Goal: Check status: Check status

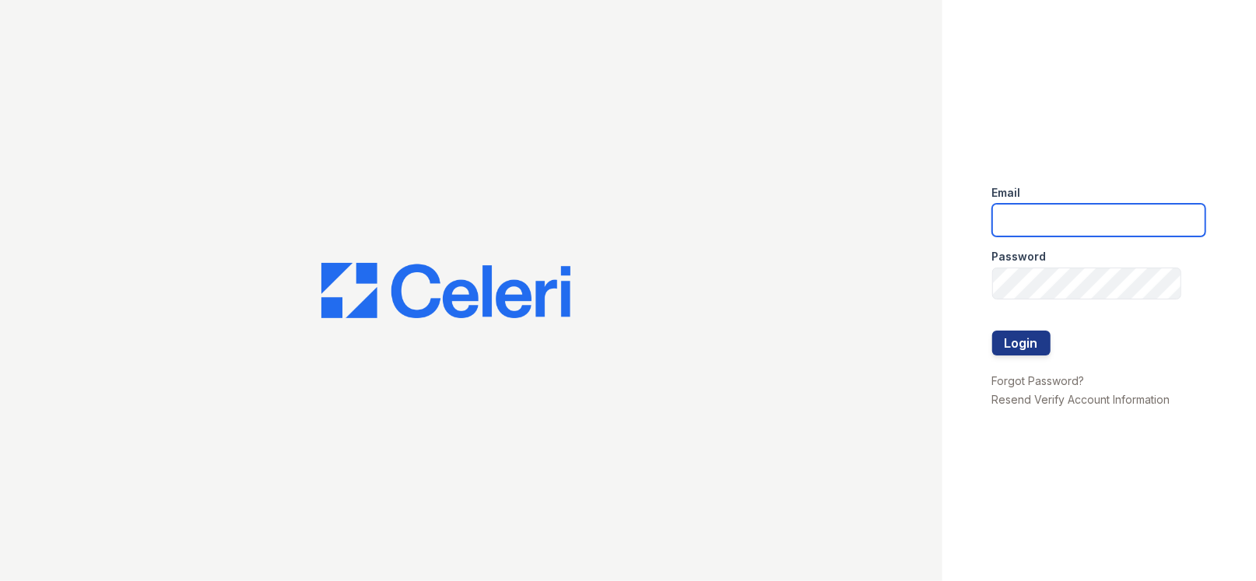
type input "[DOMAIN_NAME][EMAIL_ADDRESS][DOMAIN_NAME]"
click at [1027, 356] on div at bounding box center [1098, 364] width 213 height 16
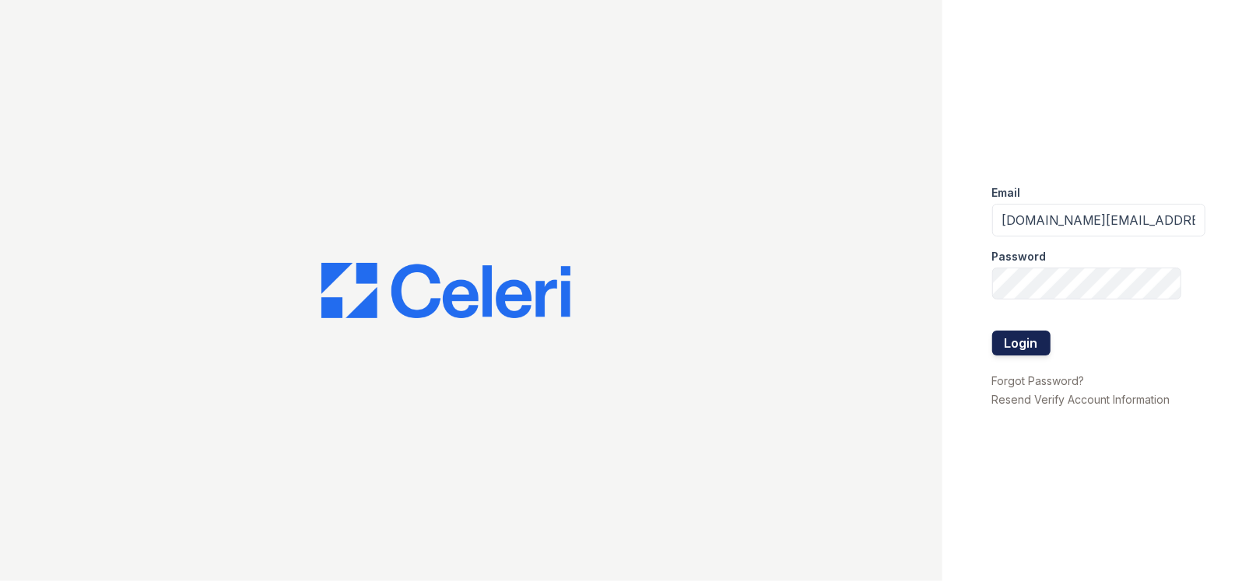
click at [1022, 349] on button "Login" at bounding box center [1021, 343] width 58 height 25
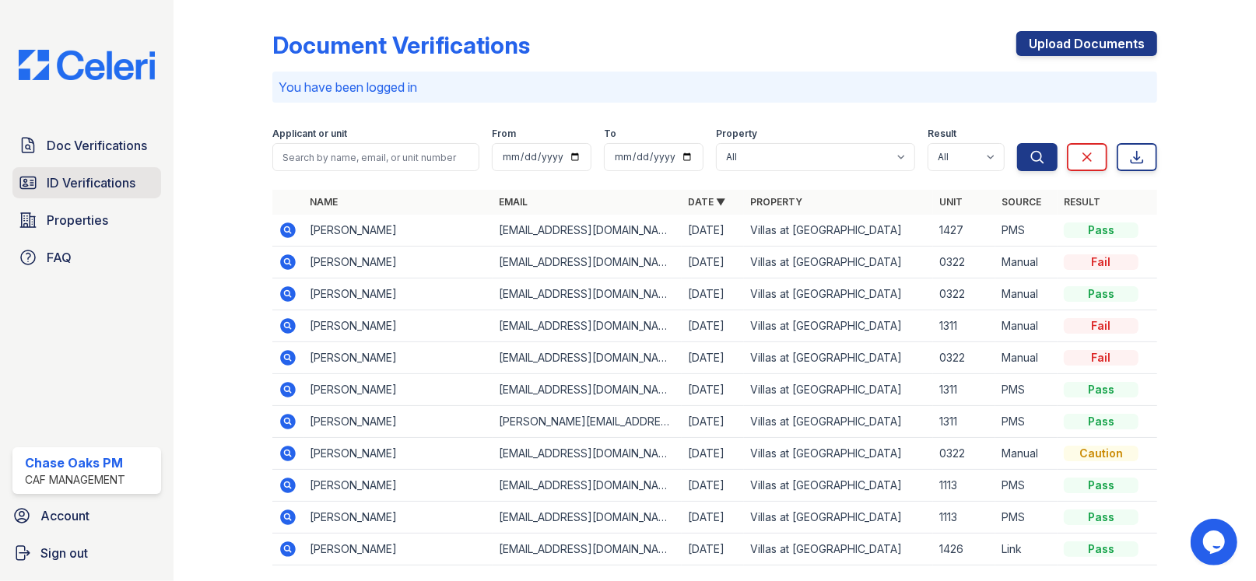
click at [100, 183] on span "ID Verifications" at bounding box center [91, 183] width 89 height 19
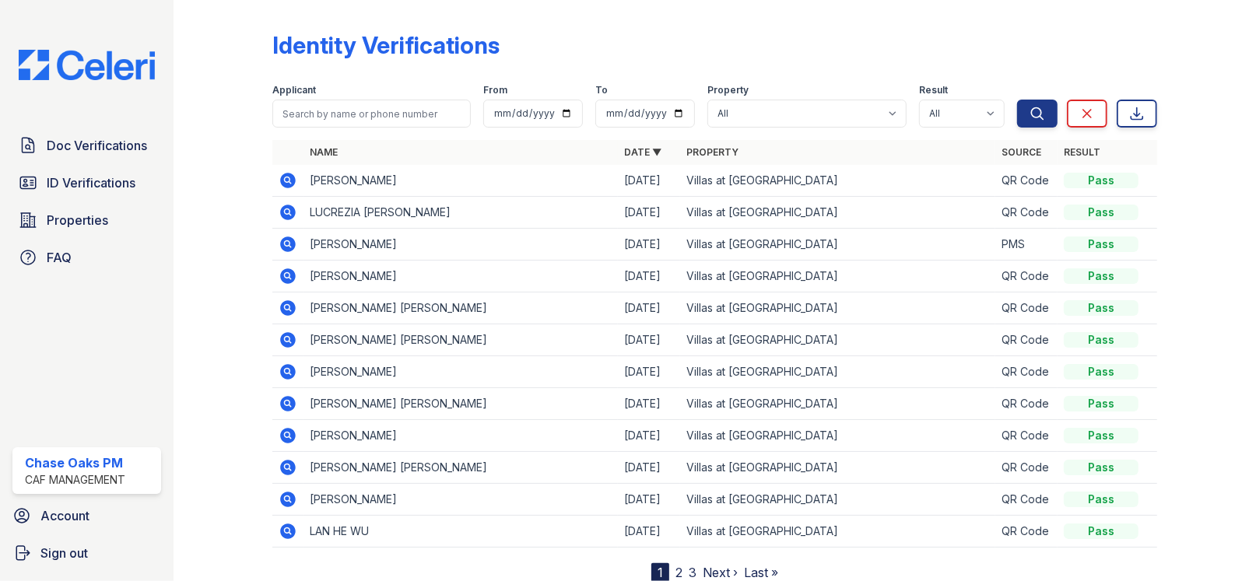
click at [294, 177] on icon at bounding box center [288, 180] width 19 height 19
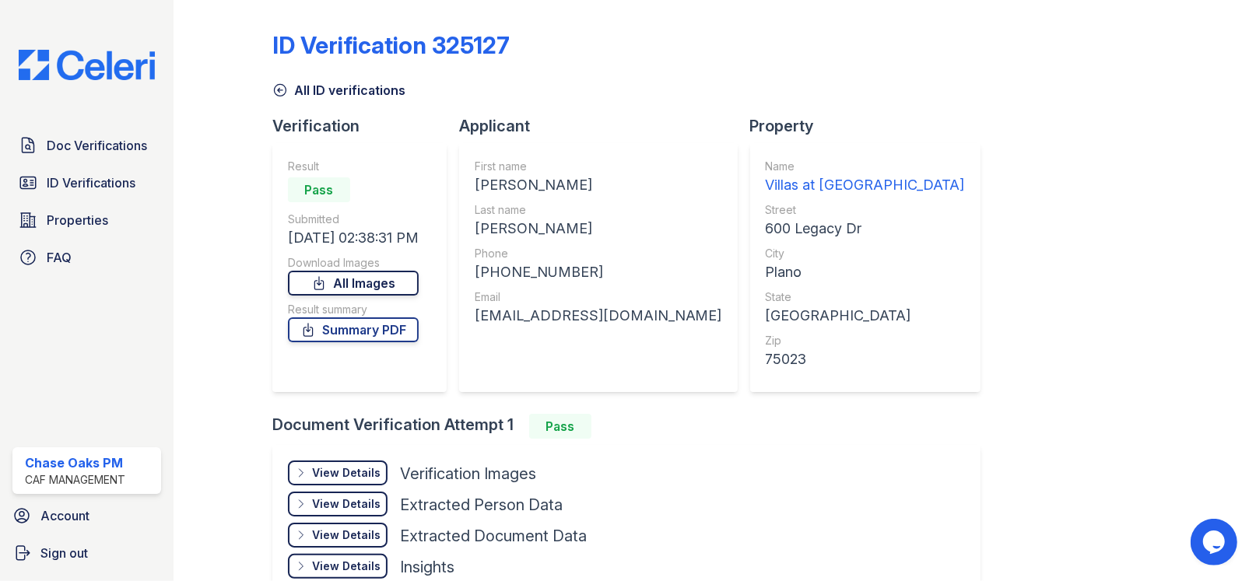
click at [386, 282] on link "All Images" at bounding box center [353, 283] width 131 height 25
